Goal: Information Seeking & Learning: Learn about a topic

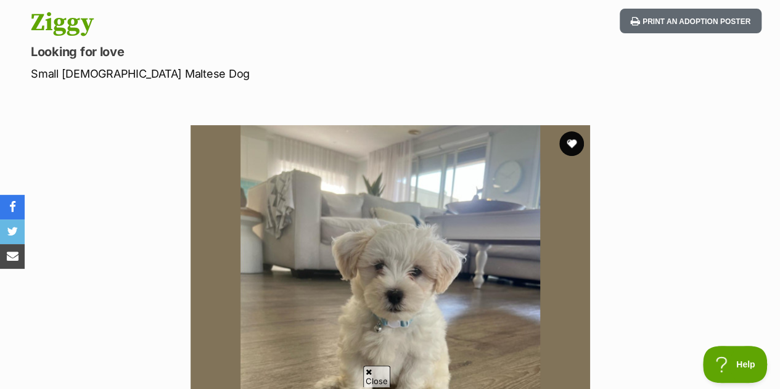
scroll to position [155, 0]
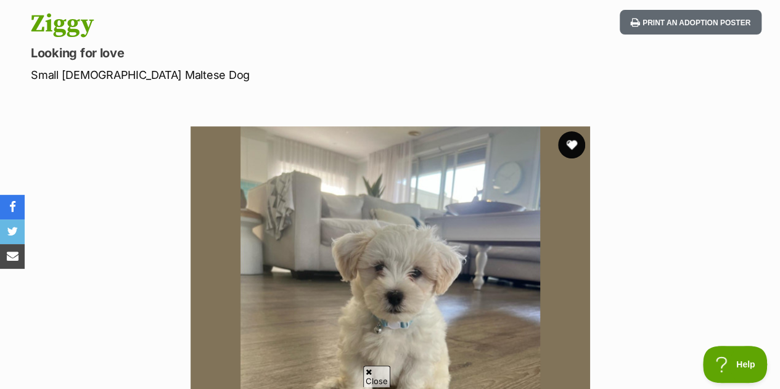
click at [572, 131] on button "favourite" at bounding box center [571, 144] width 27 height 27
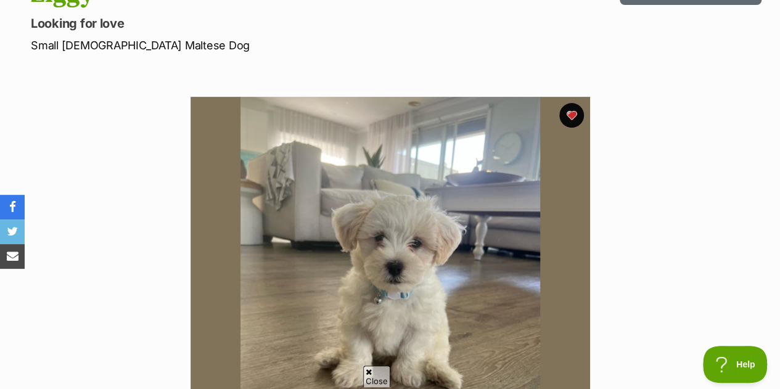
scroll to position [196, 0]
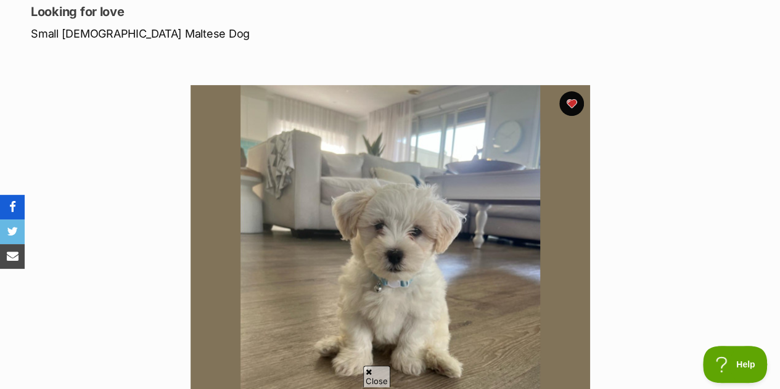
click at [3, 203] on link "share via facebook" at bounding box center [12, 207] width 25 height 25
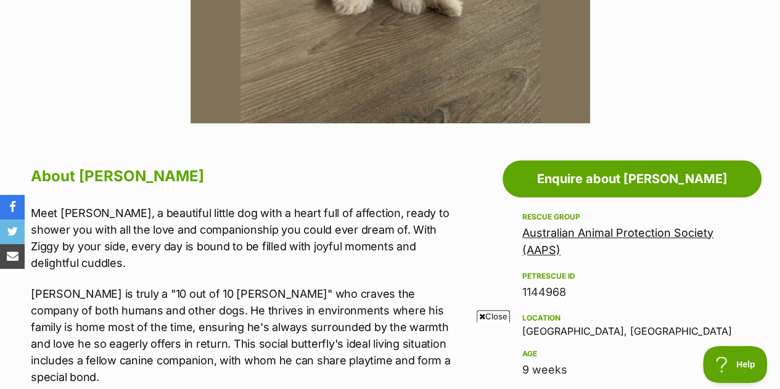
scroll to position [0, 0]
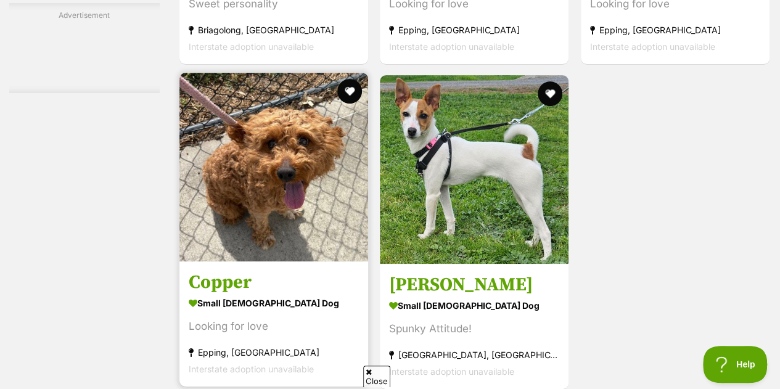
scroll to position [2551, 0]
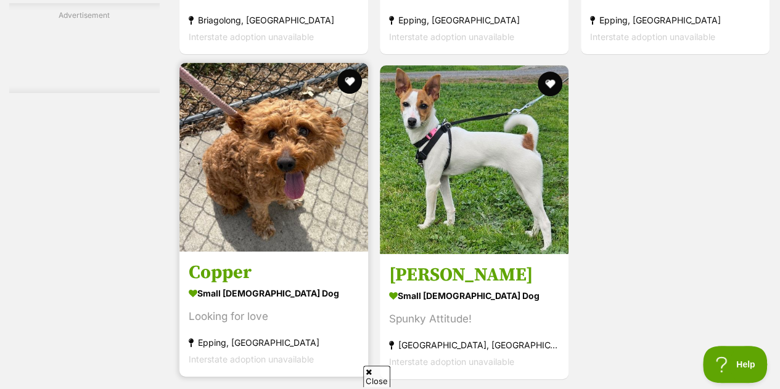
click at [295, 125] on img at bounding box center [273, 157] width 189 height 189
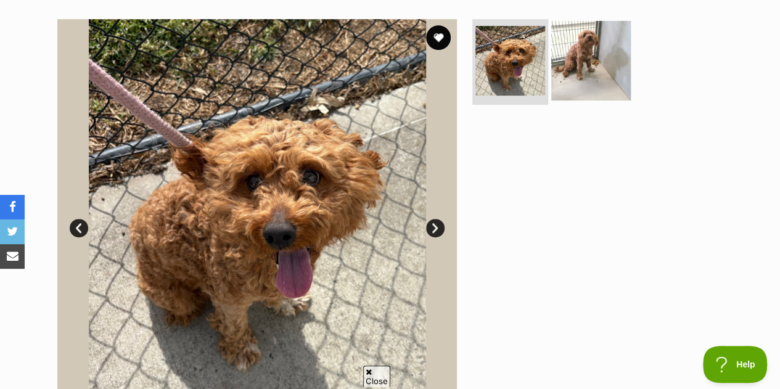
click at [579, 36] on img at bounding box center [591, 60] width 80 height 80
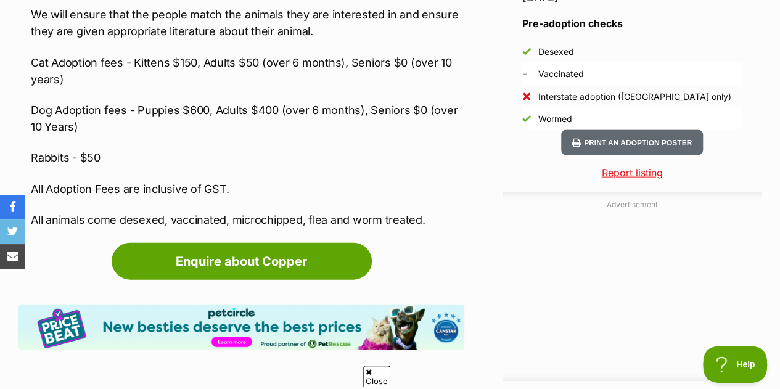
scroll to position [1262, 0]
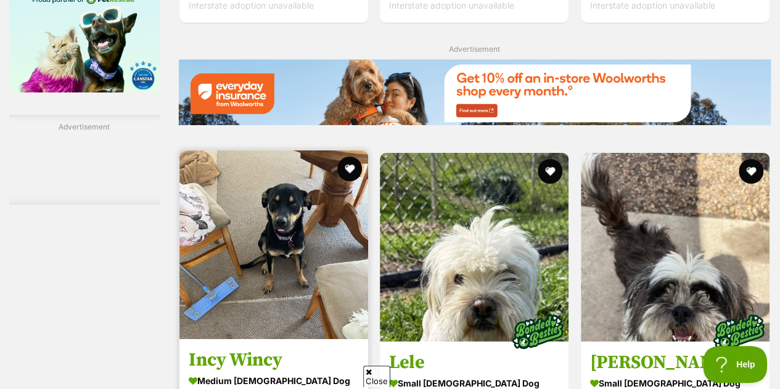
scroll to position [2137, 0]
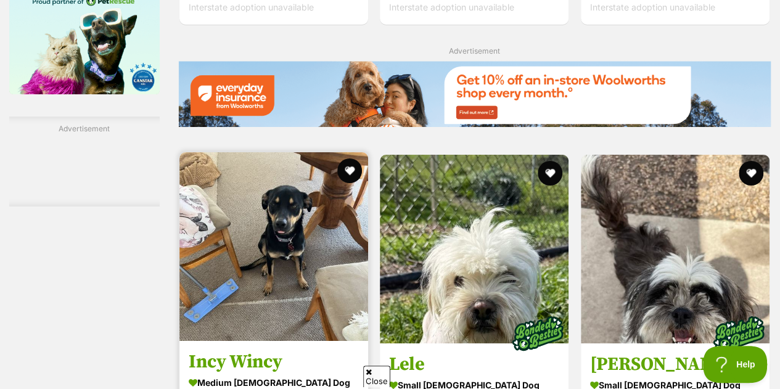
click at [338, 225] on img at bounding box center [273, 246] width 189 height 189
click at [242, 205] on img at bounding box center [273, 246] width 189 height 189
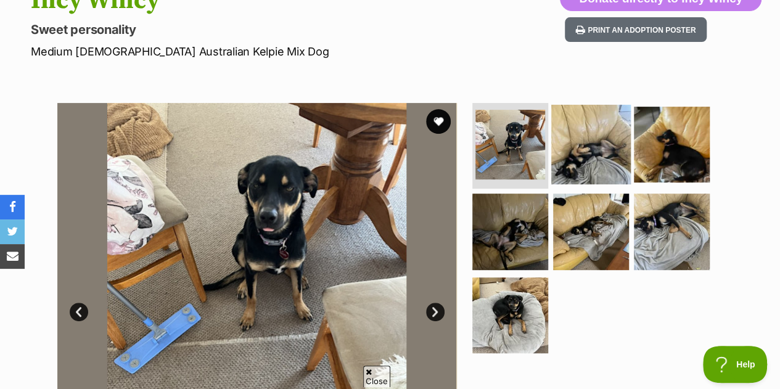
scroll to position [179, 0]
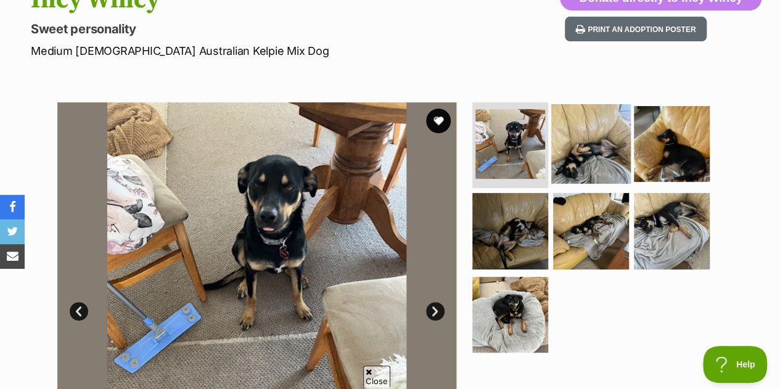
click at [597, 110] on img at bounding box center [591, 144] width 80 height 80
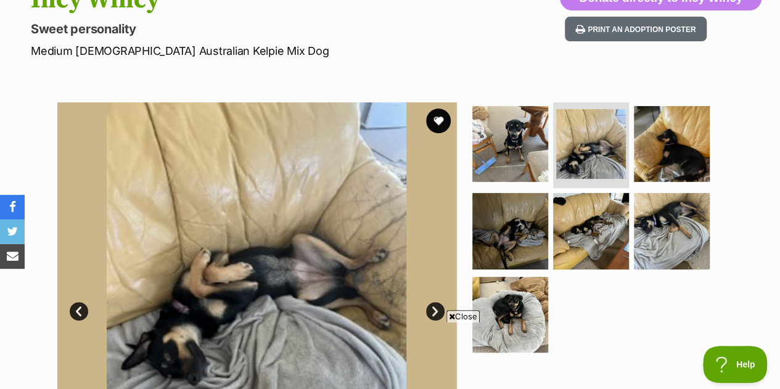
scroll to position [0, 0]
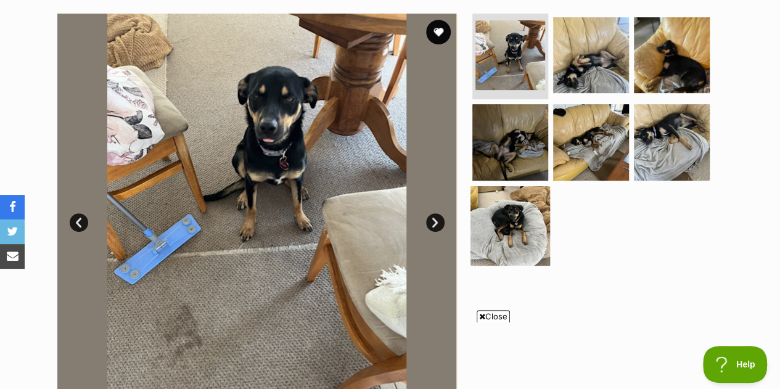
click at [508, 186] on img at bounding box center [510, 226] width 80 height 80
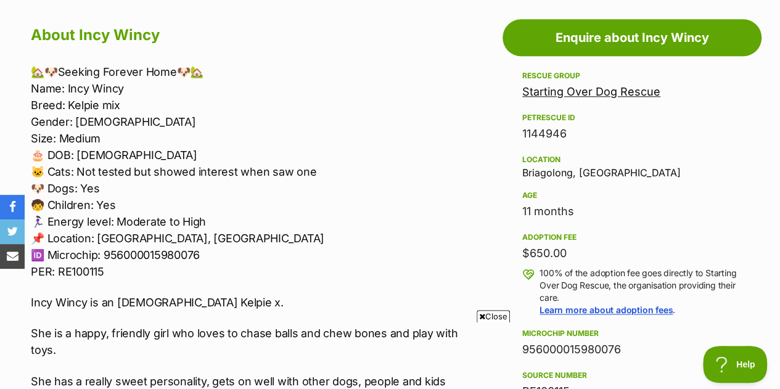
scroll to position [702, 0]
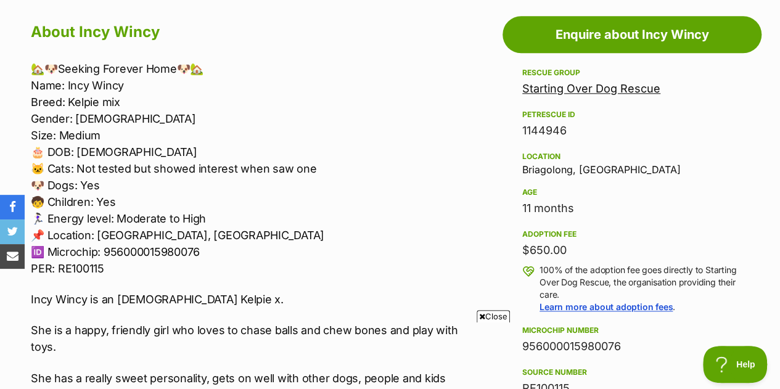
click at [500, 312] on span "Close" at bounding box center [493, 316] width 33 height 12
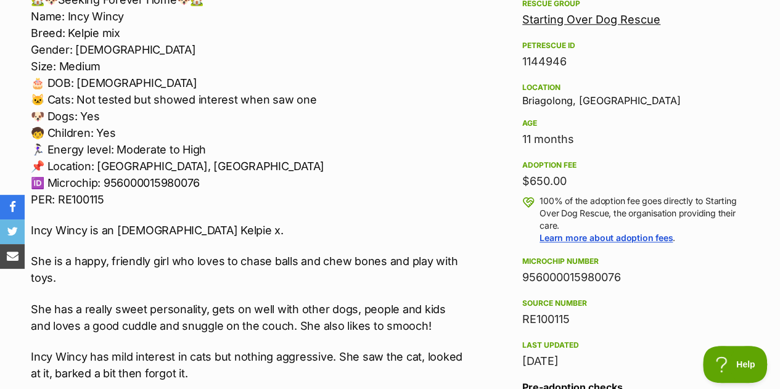
scroll to position [0, 0]
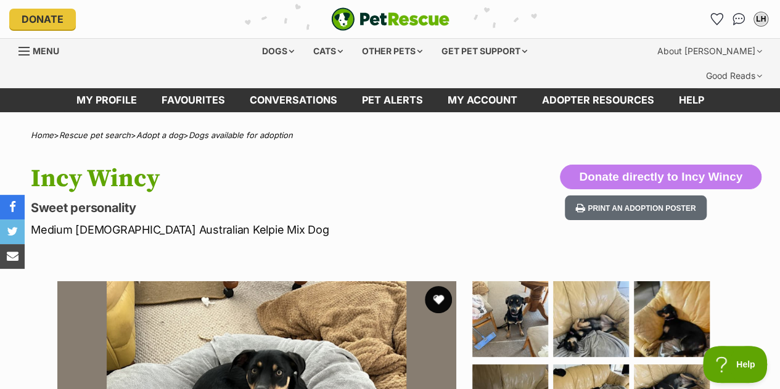
click at [436, 286] on button "favourite" at bounding box center [438, 299] width 27 height 27
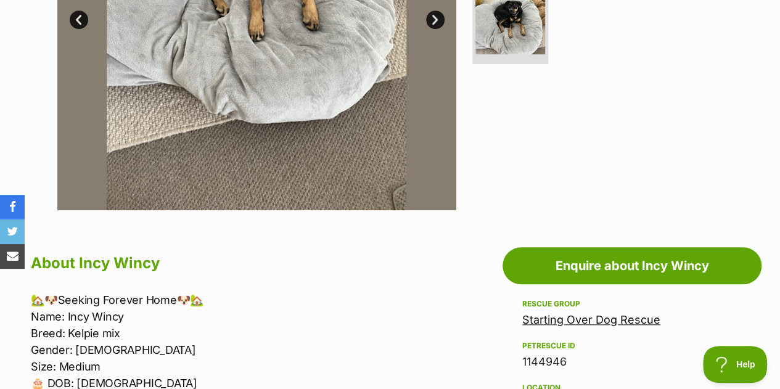
scroll to position [488, 0]
